Goal: Information Seeking & Learning: Learn about a topic

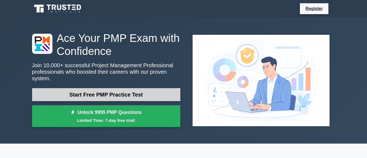
click at [133, 94] on link "Start Free PMP Practice Test" at bounding box center [106, 94] width 148 height 13
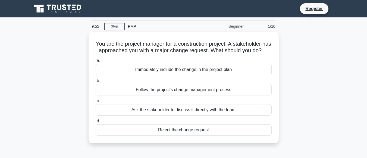
scroll to position [136, 0]
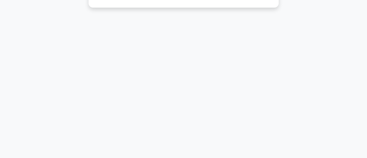
click at [367, 58] on main "9:53 Stop PMP Beginner 1/10 You are the project manager for a construction proj…" at bounding box center [183, 20] width 367 height 276
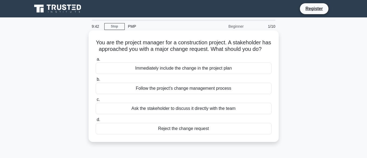
click at [162, 114] on div "Ask the stakeholder to discuss it directly with the team" at bounding box center [184, 108] width 176 height 11
click at [96, 101] on input "c. Ask the stakeholder to discuss it directly with the team" at bounding box center [96, 100] width 0 height 4
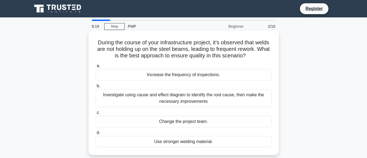
click at [220, 96] on div "Investigate using cause and effect diagram to identify the root cause, then mak…" at bounding box center [184, 98] width 176 height 18
click at [96, 88] on input "b. Investigate using cause and effect diagram to identify the root cause, then …" at bounding box center [96, 86] width 0 height 4
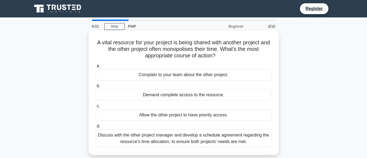
click at [196, 139] on div "Discuss with the other project manager and develop a schedule agreement regardi…" at bounding box center [184, 138] width 176 height 18
click at [96, 128] on input "d. Discuss with the other project manager and develop a schedule agreement rega…" at bounding box center [96, 126] width 0 height 4
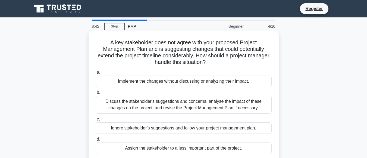
click at [169, 100] on div "Discuss the stakeholder's suggestions and concerns, analyse the impact of these…" at bounding box center [184, 105] width 176 height 18
click at [96, 94] on input "b. Discuss the stakeholder's suggestions and concerns, analyse the impact of th…" at bounding box center [96, 93] width 0 height 4
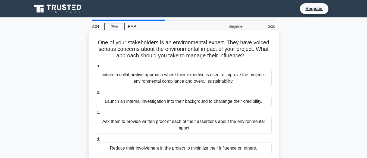
click at [141, 78] on div "Initiate a collaborative approach where their expertise is used to improve the …" at bounding box center [184, 78] width 176 height 18
click at [96, 68] on input "a. Initiate a collaborative approach where their expertise is used to improve t…" at bounding box center [96, 66] width 0 height 4
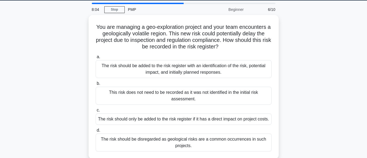
scroll to position [22, 0]
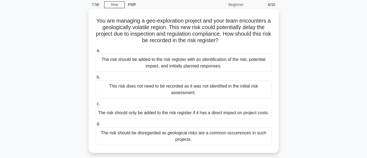
click at [231, 64] on div "The risk should be added to the risk register with an identification of the ris…" at bounding box center [184, 63] width 176 height 18
click at [96, 52] on input "a. The risk should be added to the risk register with an identification of the …" at bounding box center [96, 51] width 0 height 4
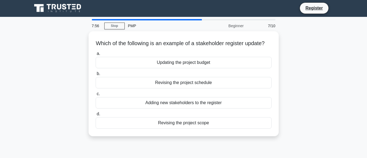
scroll to position [0, 0]
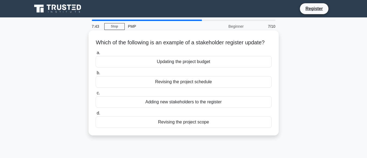
click at [176, 87] on div "Revising the project schedule" at bounding box center [184, 81] width 176 height 11
click at [96, 75] on input "b. Revising the project schedule" at bounding box center [96, 73] width 0 height 4
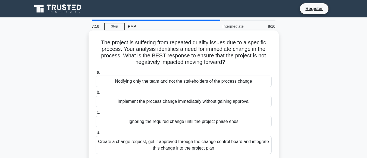
click at [140, 151] on div "Create a change request, get it approved through the change control board and i…" at bounding box center [184, 145] width 176 height 18
click at [96, 134] on input "d. Create a change request, get it approved through the change control board an…" at bounding box center [96, 133] width 0 height 4
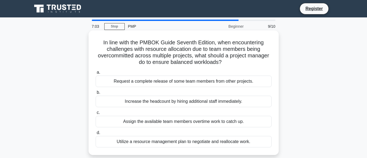
click at [172, 144] on div "Utilize a resource management plan to negotiate and reallocate work." at bounding box center [184, 141] width 176 height 11
click at [96, 134] on input "d. Utilize a resource management plan to negotiate and reallocate work." at bounding box center [96, 133] width 0 height 4
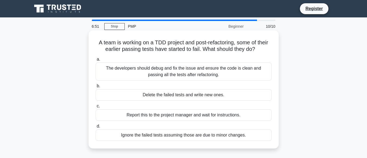
click at [214, 69] on div "The developers should debug and fix the issue and ensure the code is clean and …" at bounding box center [184, 71] width 176 height 18
click at [96, 61] on input "a. The developers should debug and fix the issue and ensure the code is clean a…" at bounding box center [96, 60] width 0 height 4
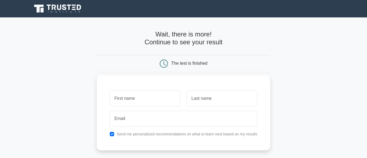
click at [150, 97] on input "text" at bounding box center [145, 98] width 70 height 16
type input "lopang"
click at [206, 97] on input "text" at bounding box center [222, 98] width 70 height 16
click at [206, 97] on input "barulagnye" at bounding box center [222, 98] width 70 height 16
type input "barulaganye"
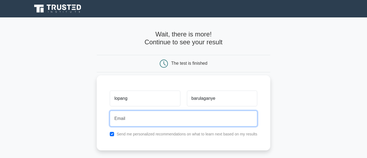
click at [175, 124] on input "email" at bounding box center [184, 119] width 148 height 16
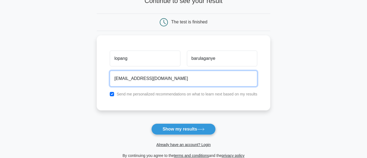
scroll to position [43, 0]
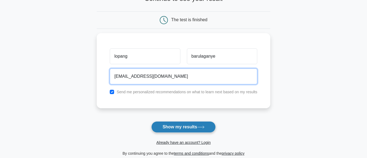
type input "barulaganyelopang@gmail.com"
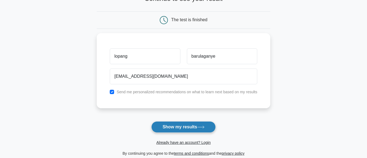
click at [197, 132] on button "Show my results" at bounding box center [183, 126] width 64 height 11
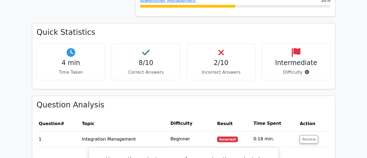
scroll to position [381, 0]
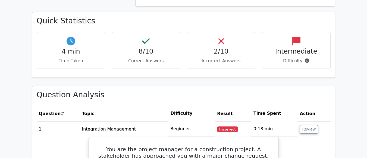
click at [210, 48] on h4 "2/10" at bounding box center [222, 52] width 60 height 8
click at [228, 48] on h4 "2/10" at bounding box center [222, 52] width 60 height 8
click at [226, 58] on p "Incorrect Answers" at bounding box center [222, 61] width 60 height 7
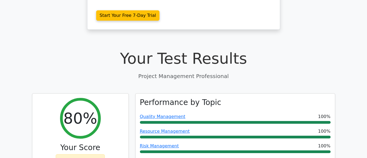
scroll to position [14, 0]
